Goal: Task Accomplishment & Management: Complete application form

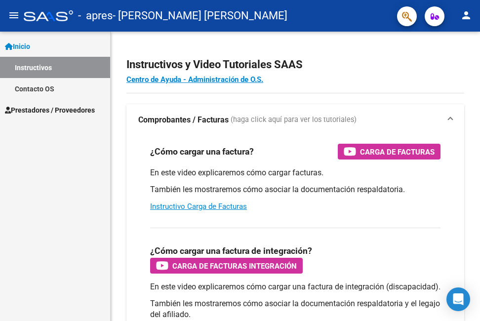
click at [52, 116] on link "Prestadores / Proveedores" at bounding box center [55, 109] width 110 height 21
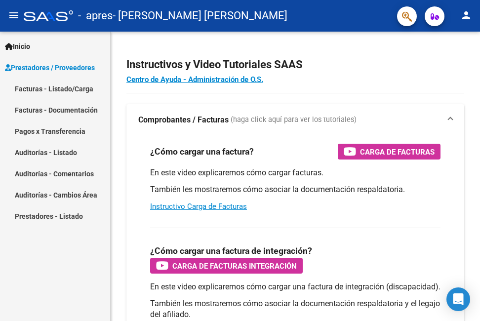
click at [38, 84] on link "Facturas - Listado/Carga" at bounding box center [55, 88] width 110 height 21
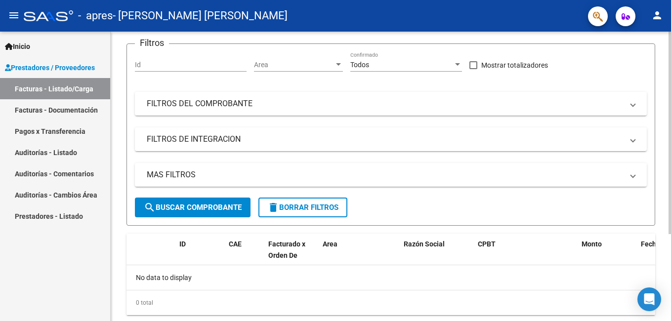
click at [670, 187] on html "menu - apres - [PERSON_NAME] [PERSON_NAME] person Inicio Instructivos Contacto …" at bounding box center [335, 160] width 671 height 321
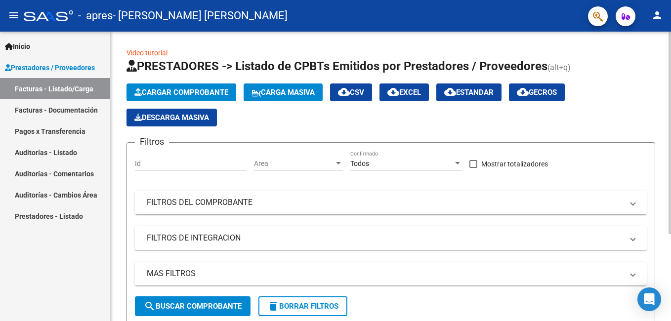
click at [665, 88] on div "Video tutorial PRESTADORES -> Listado de CPBTs Emitidos por Prestadores / Prove…" at bounding box center [392, 239] width 563 height 414
click at [215, 86] on button "Cargar Comprobante" at bounding box center [181, 92] width 110 height 18
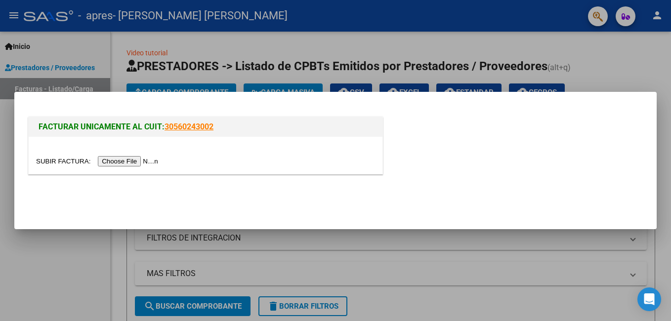
click at [112, 164] on input "file" at bounding box center [98, 161] width 125 height 10
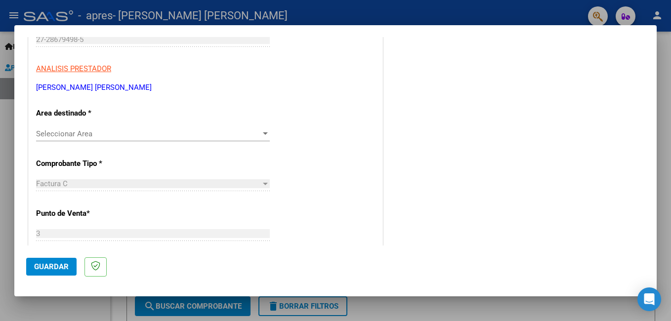
scroll to position [180, 0]
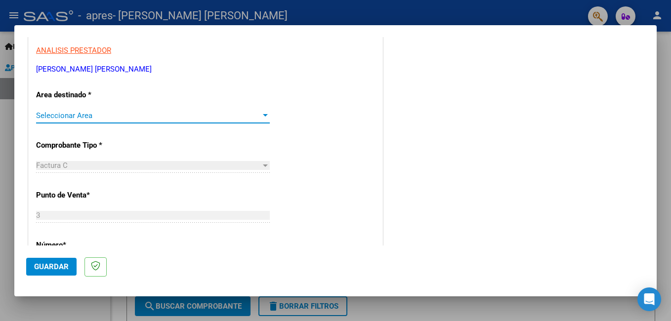
click at [261, 113] on div at bounding box center [265, 116] width 9 height 8
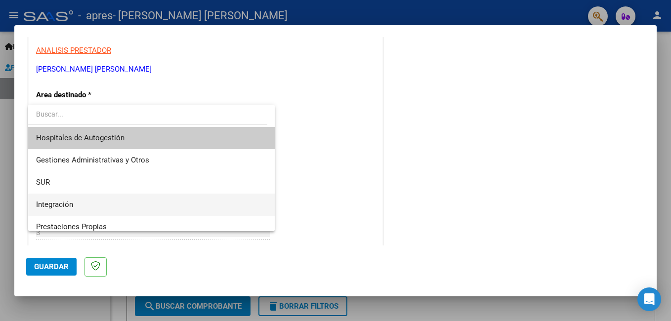
click at [165, 201] on span "Integración" at bounding box center [151, 205] width 231 height 22
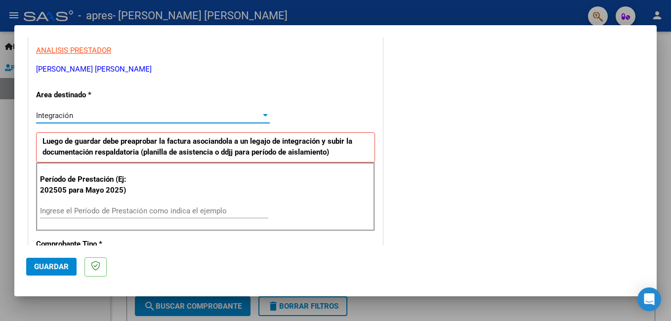
click at [94, 208] on input "Ingrese el Período de Prestación como indica el ejemplo" at bounding box center [154, 211] width 228 height 9
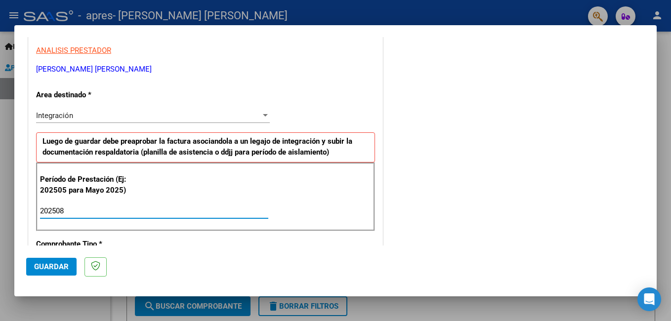
type input "202508"
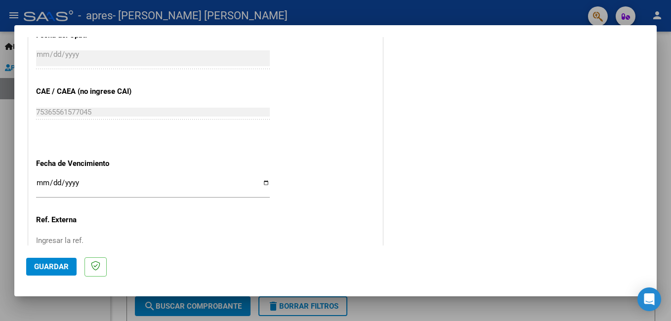
scroll to position [617, 0]
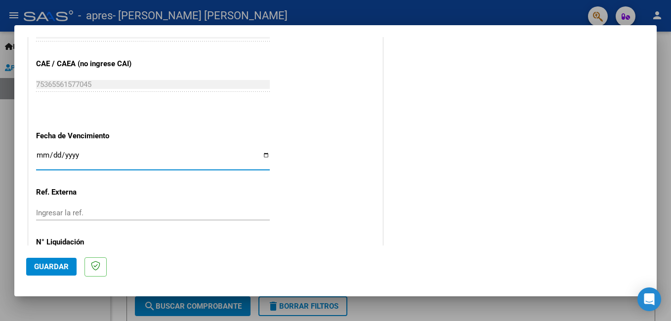
click at [38, 156] on input "Ingresar la fecha" at bounding box center [153, 159] width 234 height 16
type input "[DATE]"
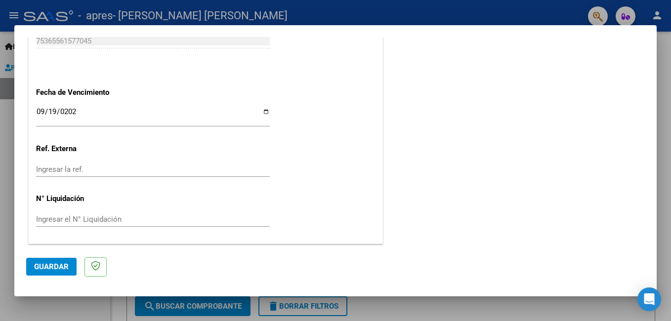
click at [40, 263] on span "Guardar" at bounding box center [51, 266] width 35 height 9
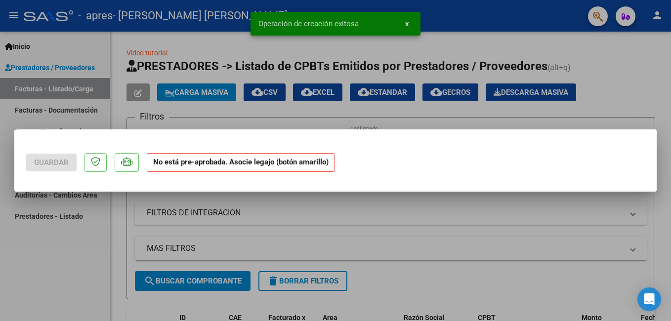
scroll to position [0, 0]
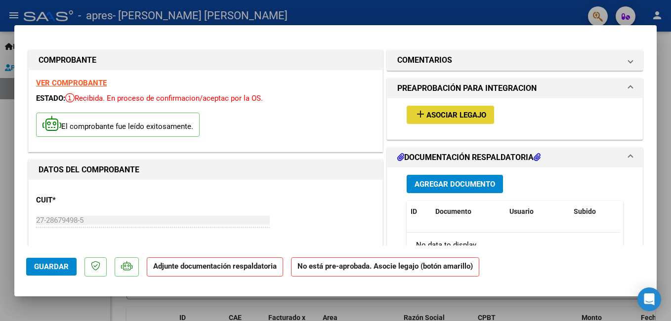
click at [459, 113] on span "Asociar Legajo" at bounding box center [456, 115] width 60 height 9
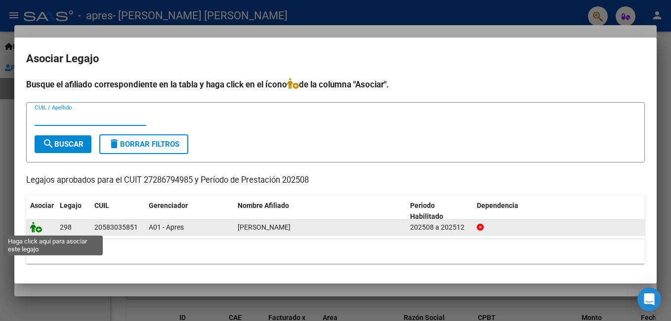
click at [36, 225] on icon at bounding box center [36, 227] width 12 height 11
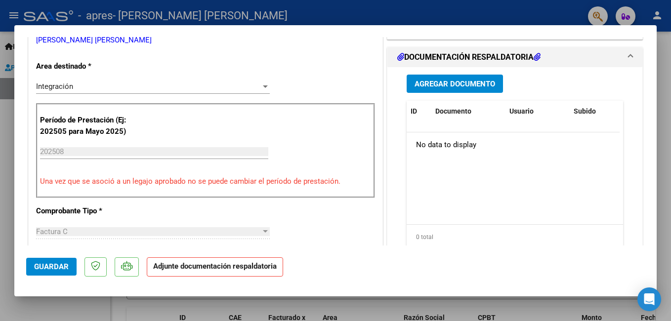
scroll to position [228, 0]
click at [438, 89] on button "Agregar Documento" at bounding box center [455, 84] width 96 height 18
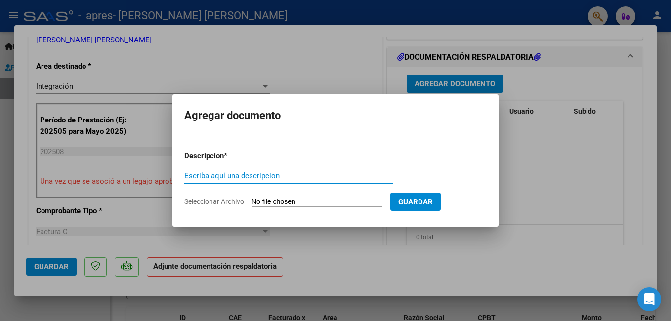
click at [227, 175] on input "Escriba aquí una descripcion" at bounding box center [288, 175] width 208 height 9
type input "PLANILLA"
click at [216, 198] on span "Seleccionar Archivo" at bounding box center [214, 202] width 60 height 8
click at [251, 198] on input "Seleccionar Archivo" at bounding box center [316, 202] width 131 height 9
type input "C:\fakepath\Planilla [PERSON_NAME] (3).pdf"
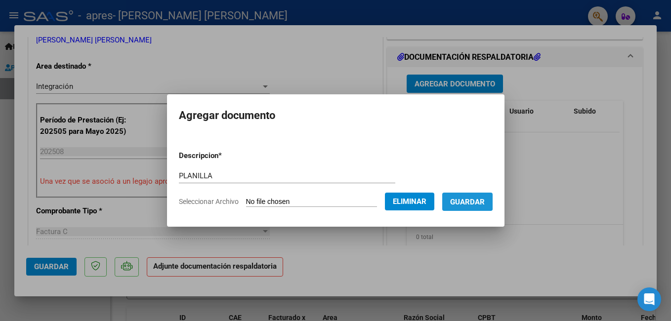
click at [470, 198] on span "Guardar" at bounding box center [467, 202] width 35 height 9
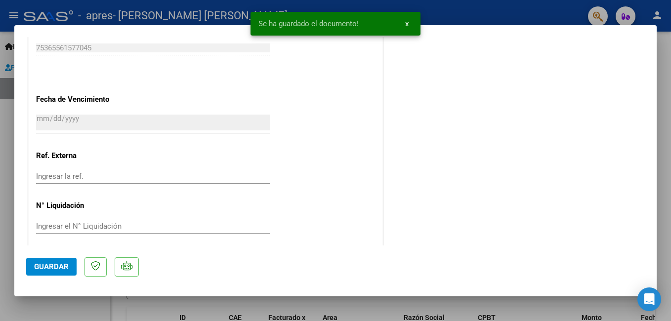
scroll to position [675, 0]
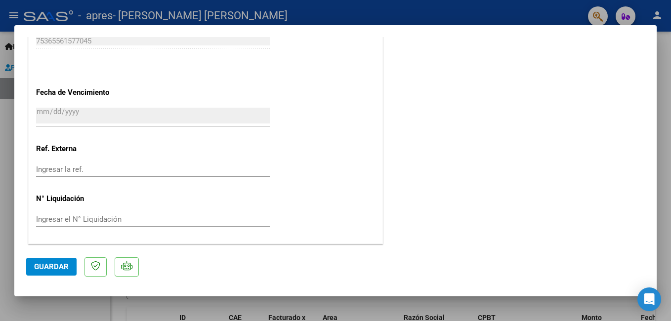
click at [62, 264] on span "Guardar" at bounding box center [51, 266] width 35 height 9
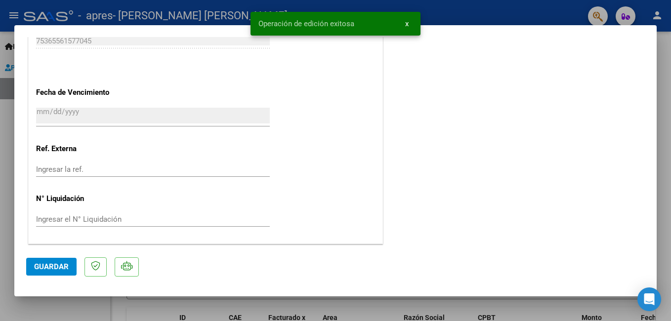
click at [667, 116] on div at bounding box center [335, 160] width 671 height 321
type input "$ 0,00"
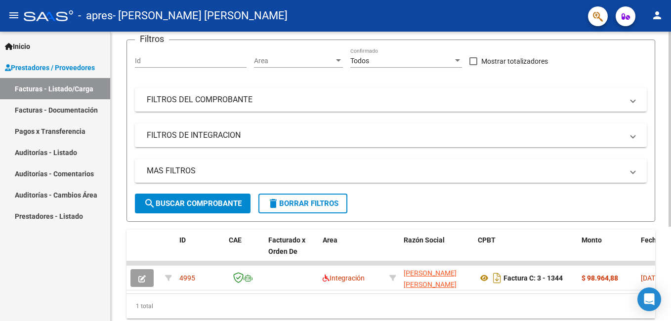
scroll to position [140, 0]
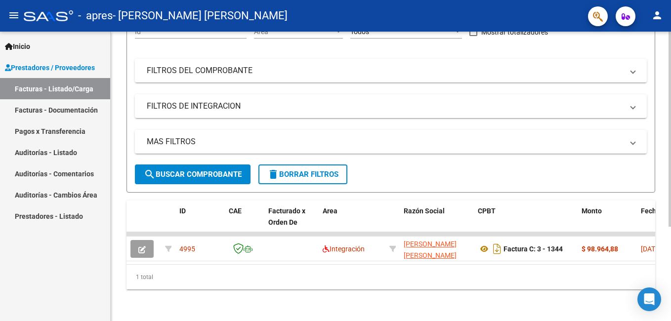
click at [670, 293] on html "menu - apres - [PERSON_NAME] [PERSON_NAME] person Inicio Instructivos Contacto …" at bounding box center [335, 160] width 671 height 321
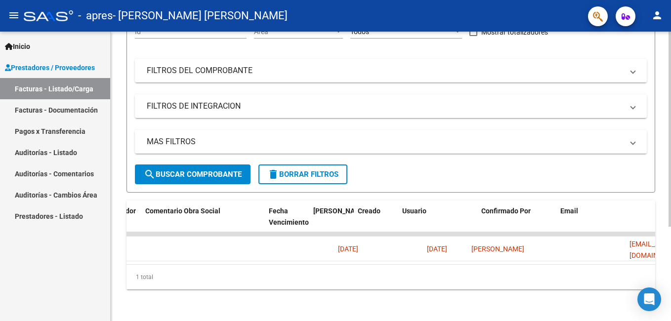
scroll to position [0, 1554]
